Goal: Transaction & Acquisition: Purchase product/service

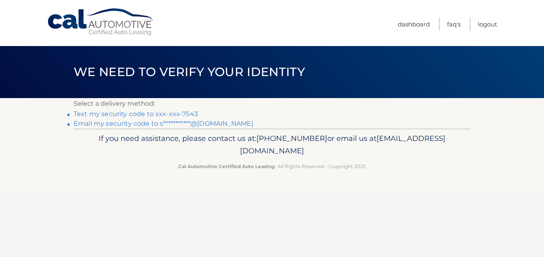
click at [127, 112] on link "Text my security code to xxx-xxx-7543" at bounding box center [136, 114] width 124 height 8
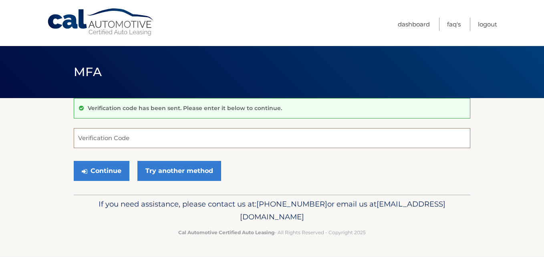
click at [125, 139] on input "Verification Code" at bounding box center [272, 138] width 397 height 20
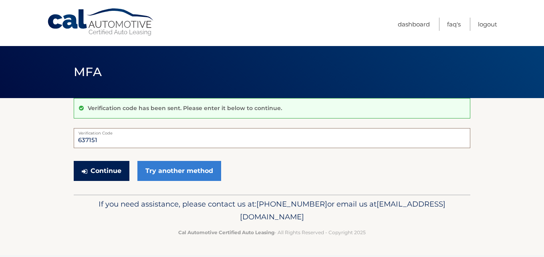
type input "637151"
click at [101, 170] on button "Continue" at bounding box center [102, 171] width 56 height 20
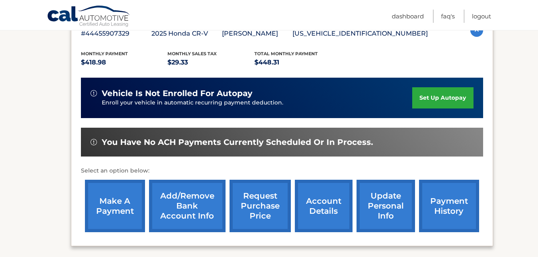
scroll to position [160, 0]
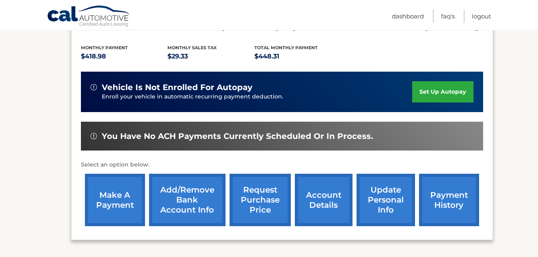
click at [117, 204] on link "make a payment" at bounding box center [115, 200] width 60 height 52
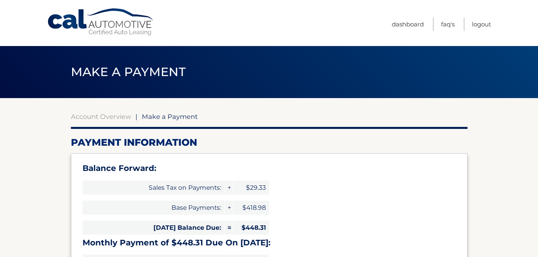
select select "MjJmNjMwNzktODk4MC00YjU2LWI1MTItZDUwMmE0NTgwNDM0"
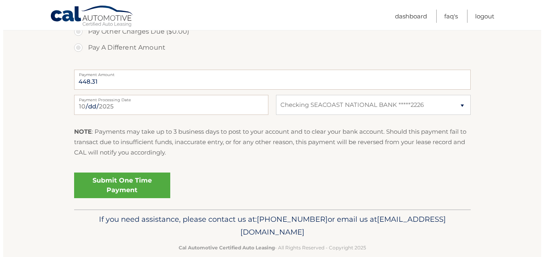
scroll to position [361, 0]
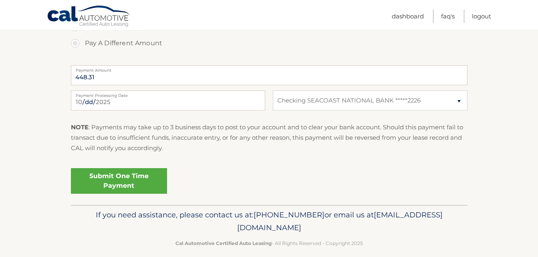
click at [142, 183] on link "Submit One Time Payment" at bounding box center [119, 181] width 96 height 26
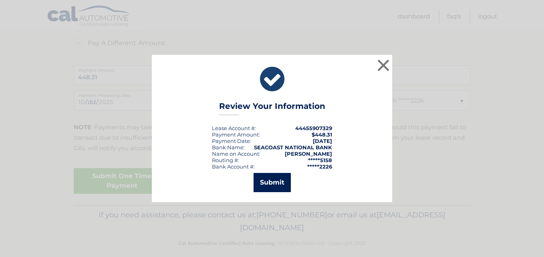
click at [267, 180] on button "Submit" at bounding box center [272, 182] width 37 height 19
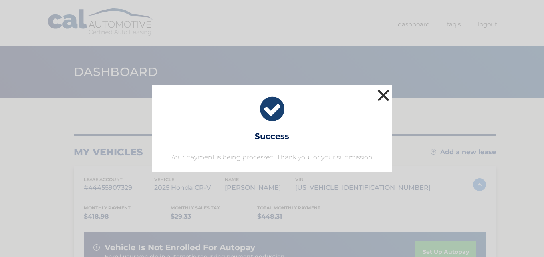
click at [379, 95] on button "×" at bounding box center [383, 95] width 16 height 16
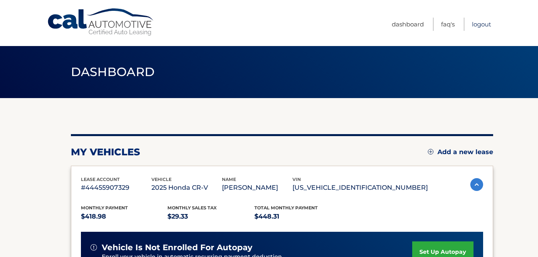
click at [482, 25] on link "Logout" at bounding box center [481, 24] width 19 height 13
